Goal: Information Seeking & Learning: Learn about a topic

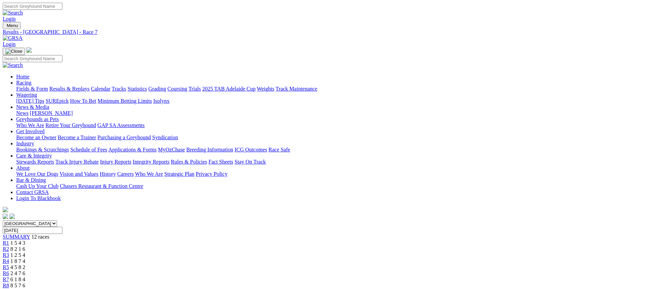
click at [9, 270] on span "R6" at bounding box center [6, 273] width 6 height 6
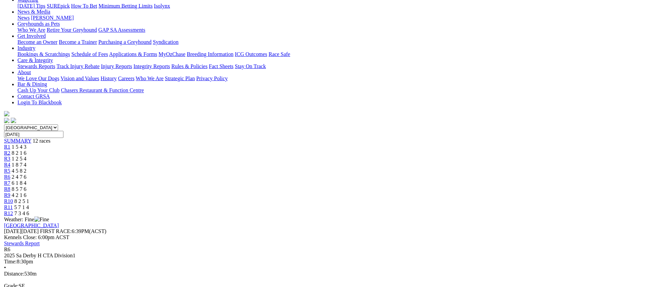
scroll to position [95, 0]
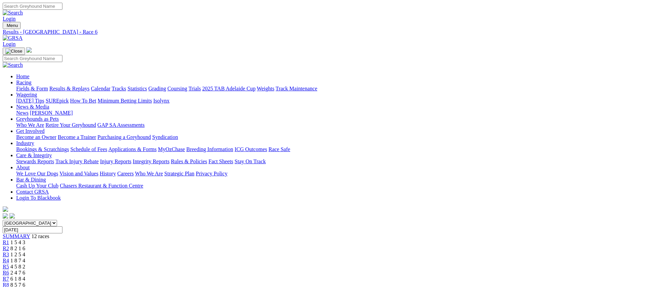
click at [48, 86] on link "Fields & Form" at bounding box center [32, 89] width 32 height 6
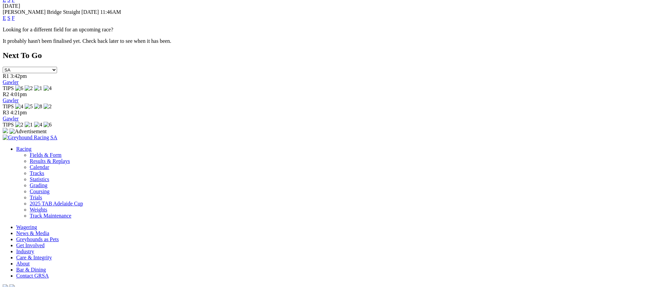
scroll to position [323, 0]
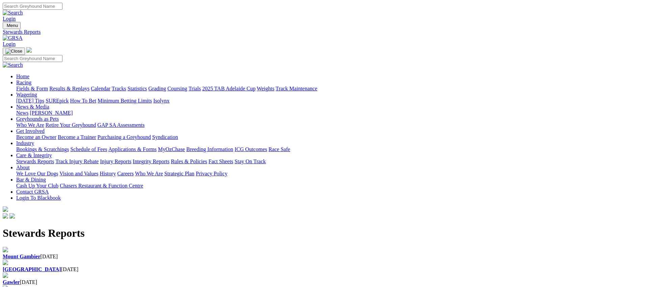
click at [219, 267] on div "Angle Park 11 Sep 2025" at bounding box center [324, 270] width 643 height 6
